Goal: Feedback & Contribution: Submit feedback/report problem

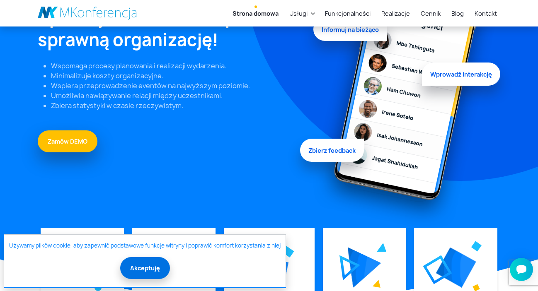
scroll to position [108, 0]
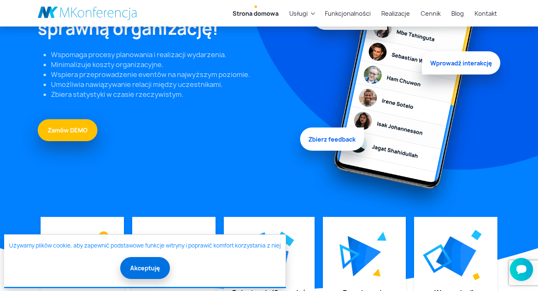
click at [137, 273] on button "Akceptuję" at bounding box center [145, 268] width 50 height 22
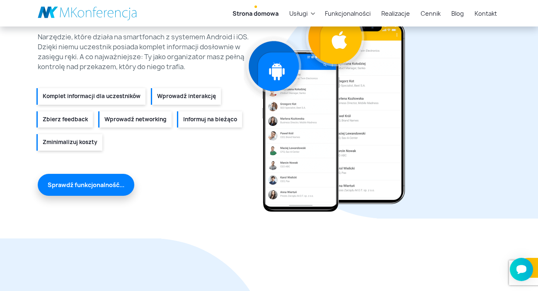
scroll to position [911, 0]
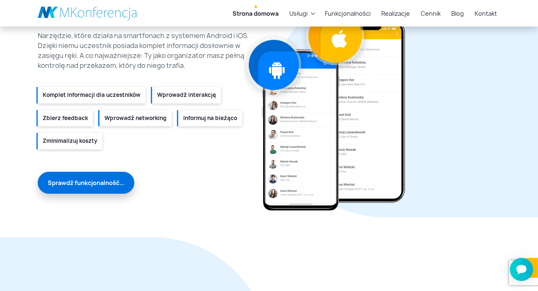
click at [114, 184] on link "Sprawdź funkcjonalność..." at bounding box center [86, 183] width 97 height 22
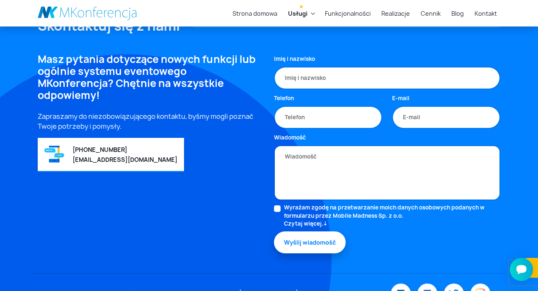
scroll to position [579, 0]
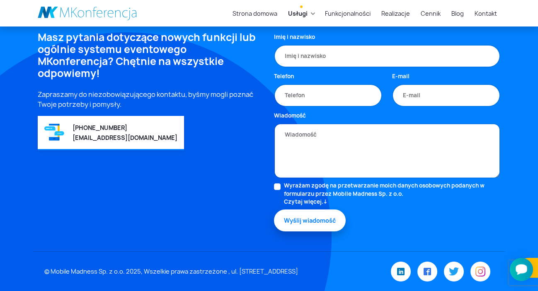
click at [524, 274] on icon "Otwórz czat Smartsupp" at bounding box center [521, 270] width 12 height 12
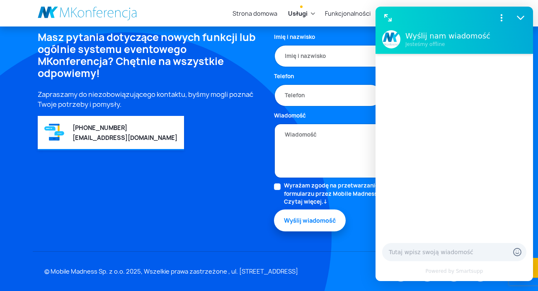
scroll to position [0, 0]
click at [504, 19] on icon "Pokaż więcej" at bounding box center [501, 17] width 11 height 11
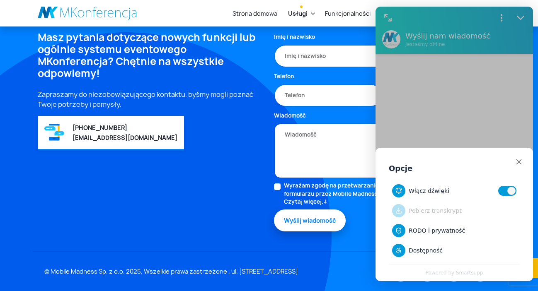
click at [468, 113] on div "Opcje Włącz dźwięki Pobierz transkrypt RODO i prywatność Dostępność Powered by …" at bounding box center [453, 144] width 157 height 275
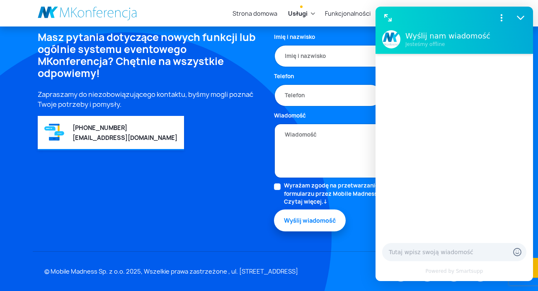
click at [169, 219] on div "Masz pytania dotyczące nowych funkcji lub ogólnie systemu eventowego MKonferenc…" at bounding box center [151, 141] width 236 height 220
click at [420, 243] on div at bounding box center [454, 252] width 144 height 18
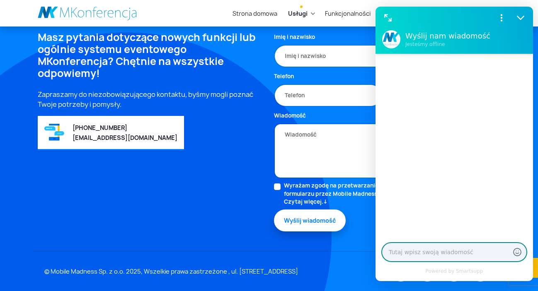
click at [418, 250] on textarea at bounding box center [446, 252] width 114 height 8
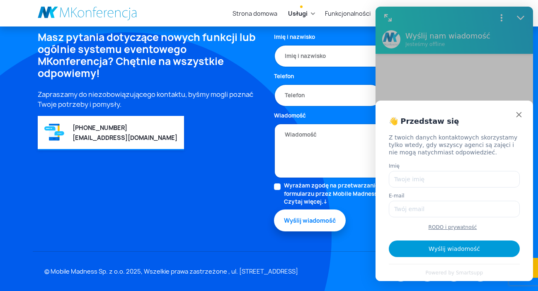
type textarea "Dzień dobry, w jakich wymiarach najlepiej przygotować do państwa aplikacji graf…"
click at [398, 176] on input "Imię" at bounding box center [454, 179] width 131 height 17
type input "Katarzyna Nowakowska"
click at [451, 207] on input "E-mail" at bounding box center [454, 209] width 131 height 17
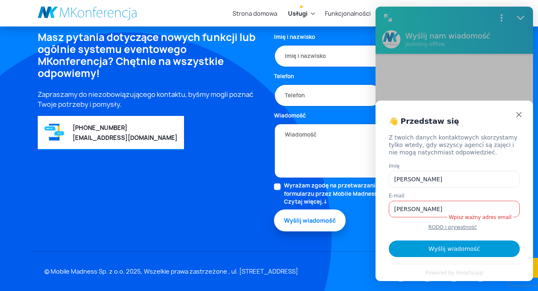
type input "katarzyna.nowakowska@miasto-ogrodow.eu"
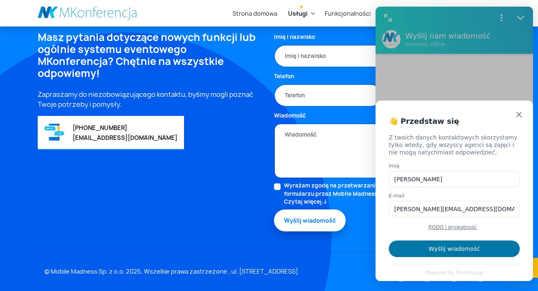
click at [481, 246] on button "Wyślij wiadomość" at bounding box center [454, 249] width 131 height 17
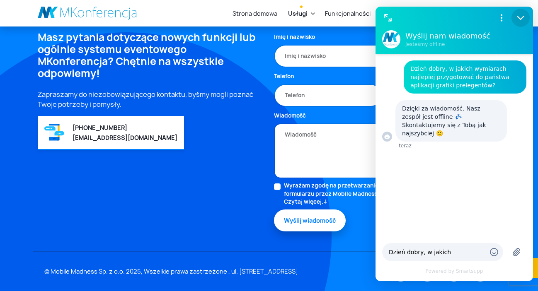
click at [518, 17] on icon "Zmniejsz" at bounding box center [520, 17] width 11 height 11
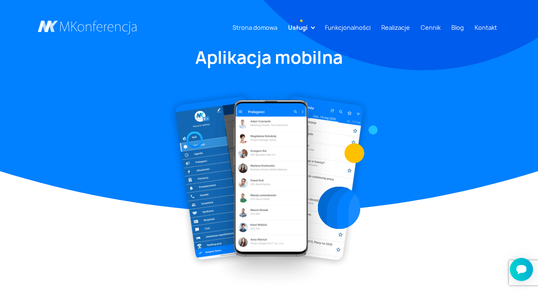
click at [313, 25] on li "Usługi Aplikacja mobilna Strona WWW Rejestracja/Sprzedaż biletów Rozwiązania di…" at bounding box center [301, 27] width 33 height 15
click at [311, 29] on link "Usługi" at bounding box center [298, 27] width 26 height 15
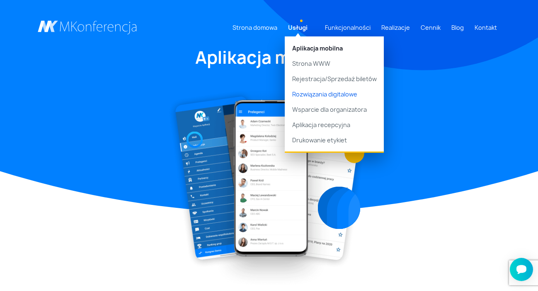
click at [343, 96] on link "Rozwiązania digitalowe" at bounding box center [334, 94] width 99 height 15
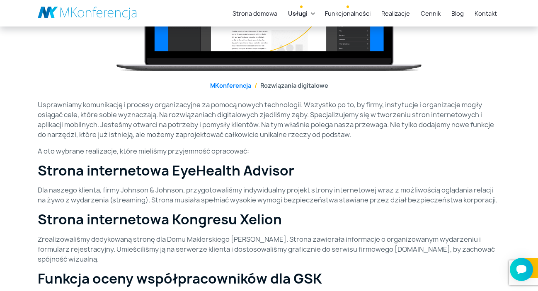
scroll to position [66, 0]
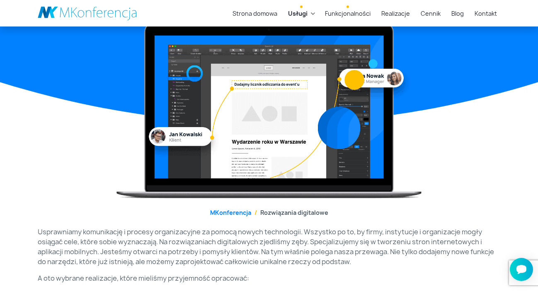
click at [349, 12] on link "Funkcjonalności" at bounding box center [347, 13] width 52 height 15
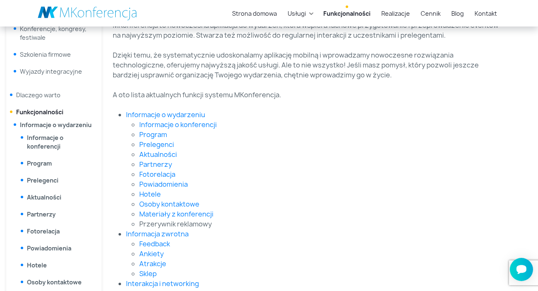
scroll to position [169, 0]
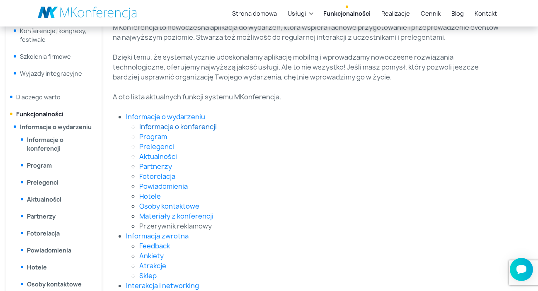
click at [189, 126] on link "Informacje o konferencji" at bounding box center [177, 126] width 77 height 9
click at [165, 147] on link "Prelegenci" at bounding box center [156, 146] width 35 height 9
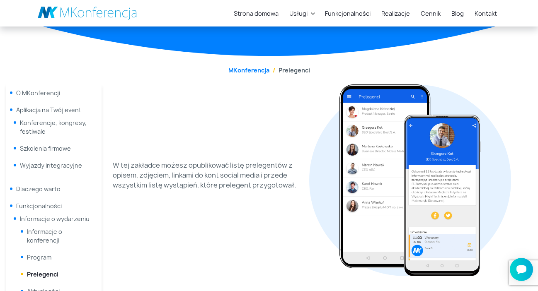
scroll to position [89, 0]
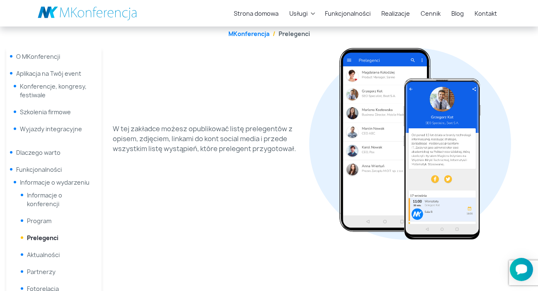
click at [523, 274] on icon "Otwórz czat Smartsupp" at bounding box center [521, 270] width 12 height 12
